Goal: Complete application form: Complete application form

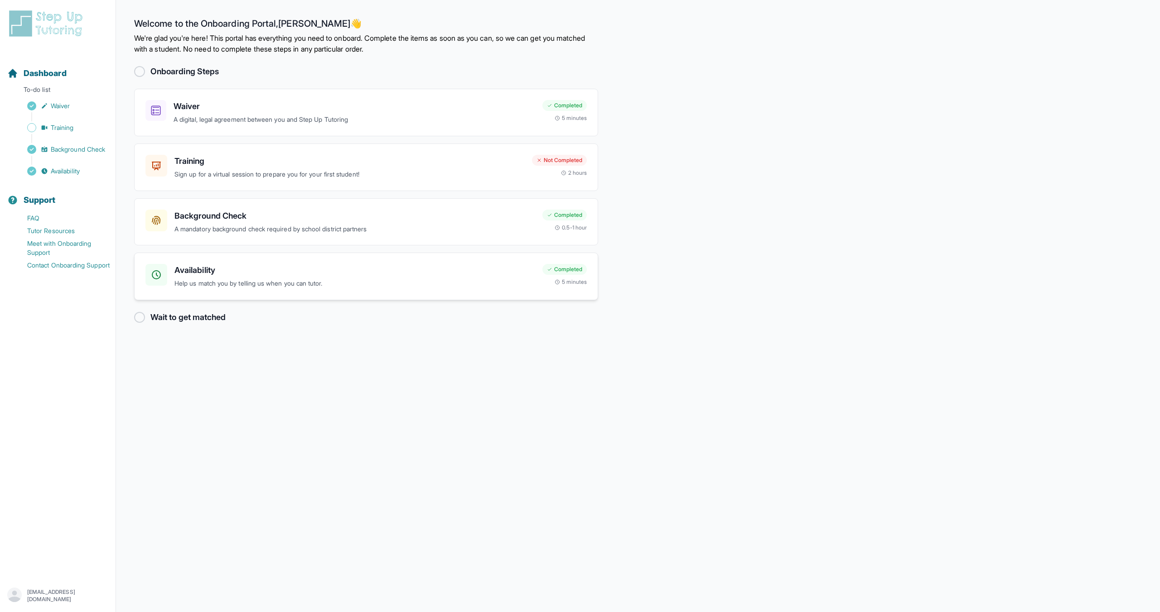
click at [377, 281] on p "Help us match you by telling us when you can tutor." at bounding box center [354, 284] width 361 height 10
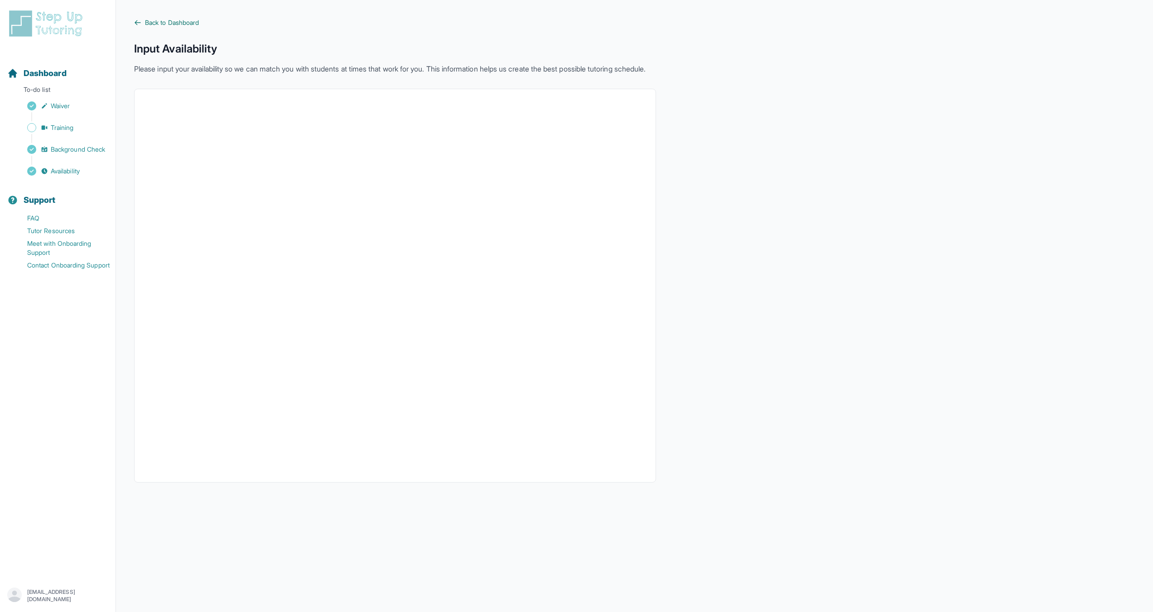
click at [143, 24] on link "Back to Dashboard" at bounding box center [395, 22] width 522 height 9
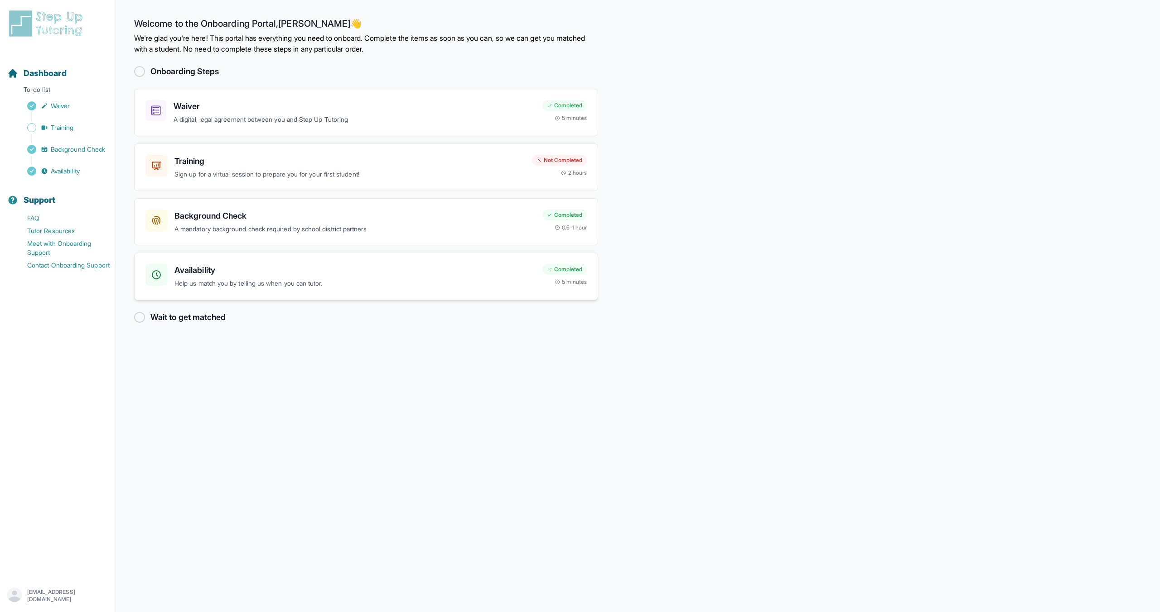
click at [305, 286] on p "Help us match you by telling us when you can tutor." at bounding box center [354, 284] width 361 height 10
click at [203, 272] on h3 "Availability" at bounding box center [354, 270] width 361 height 13
click at [246, 292] on div "Availability Help us match you by telling us when you can tutor. Completed 5 mi…" at bounding box center [366, 277] width 464 height 48
click at [294, 265] on h3 "Availability" at bounding box center [354, 270] width 361 height 13
